Goal: Task Accomplishment & Management: Complete application form

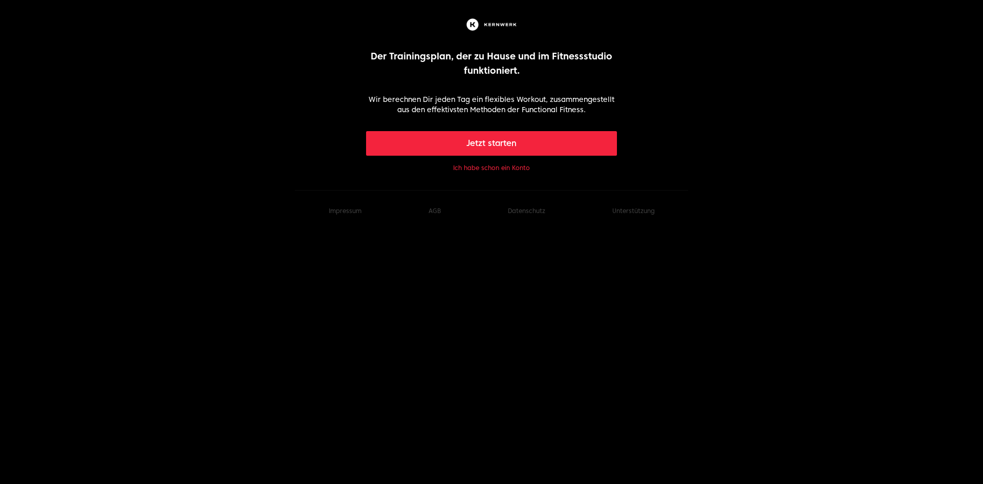
click at [485, 145] on font "Jetzt starten" at bounding box center [491, 143] width 50 height 10
